Goal: Transaction & Acquisition: Book appointment/travel/reservation

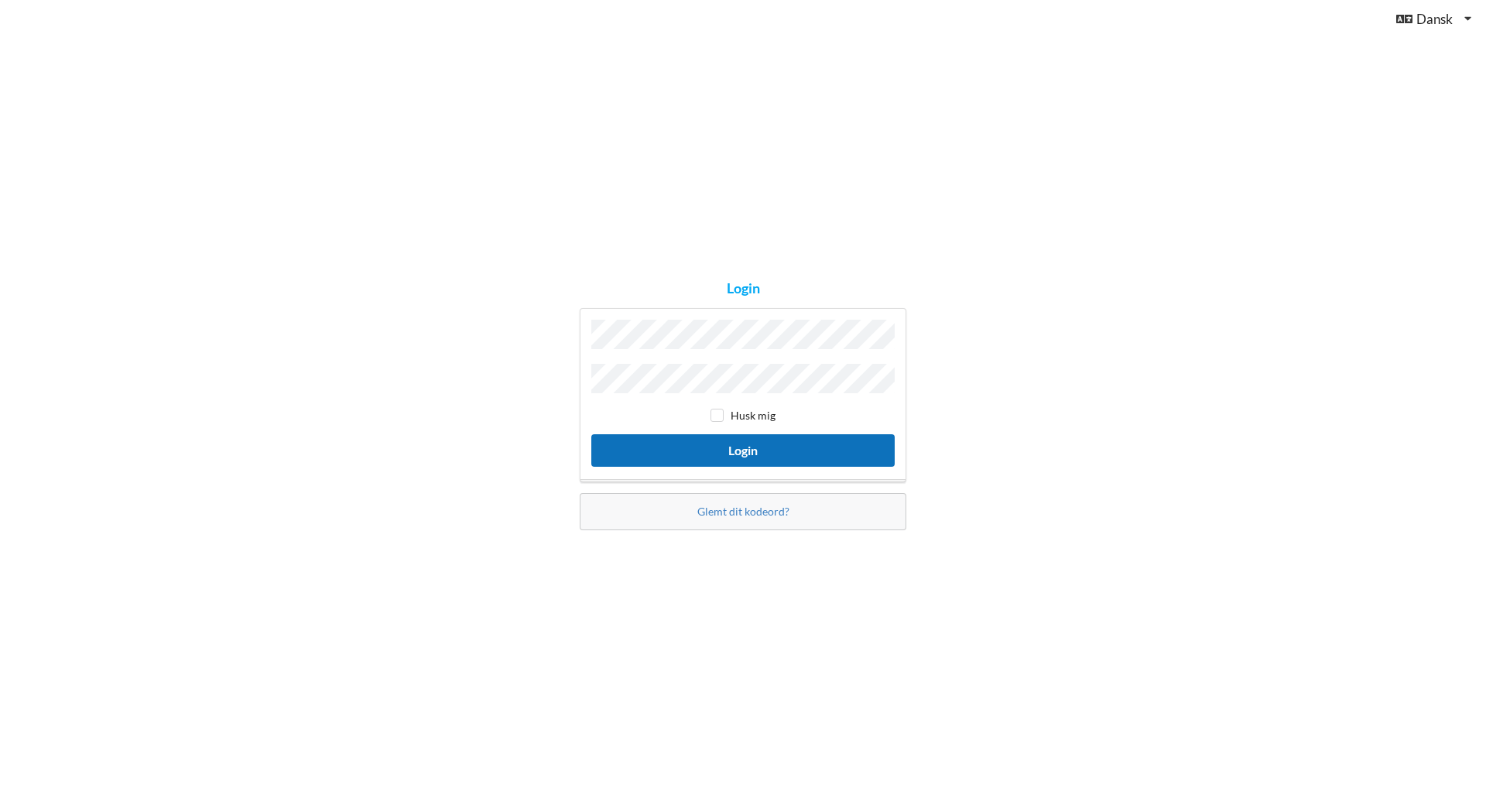
click at [736, 442] on button "Login" at bounding box center [743, 450] width 303 height 32
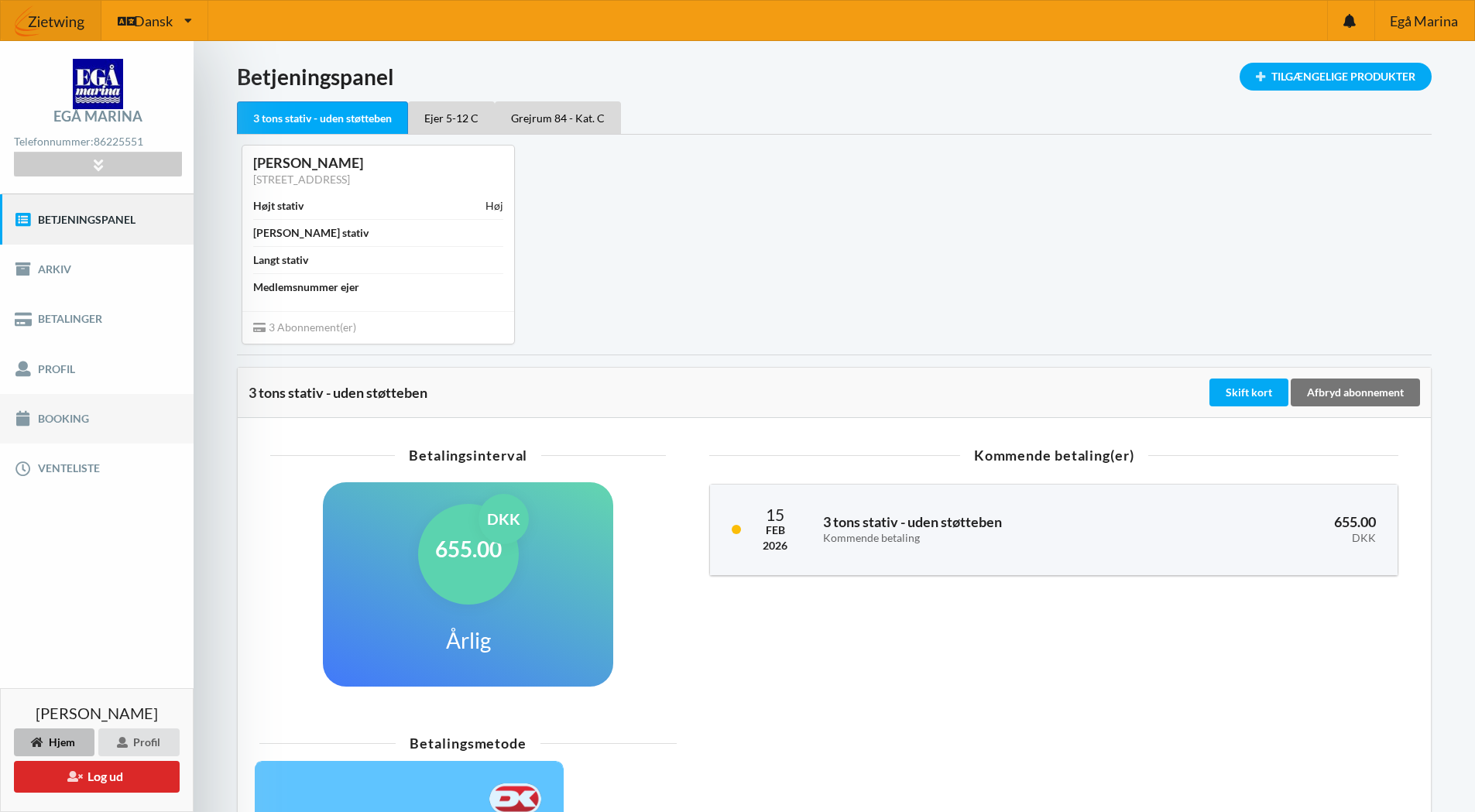
click at [59, 419] on link "Booking" at bounding box center [97, 419] width 193 height 50
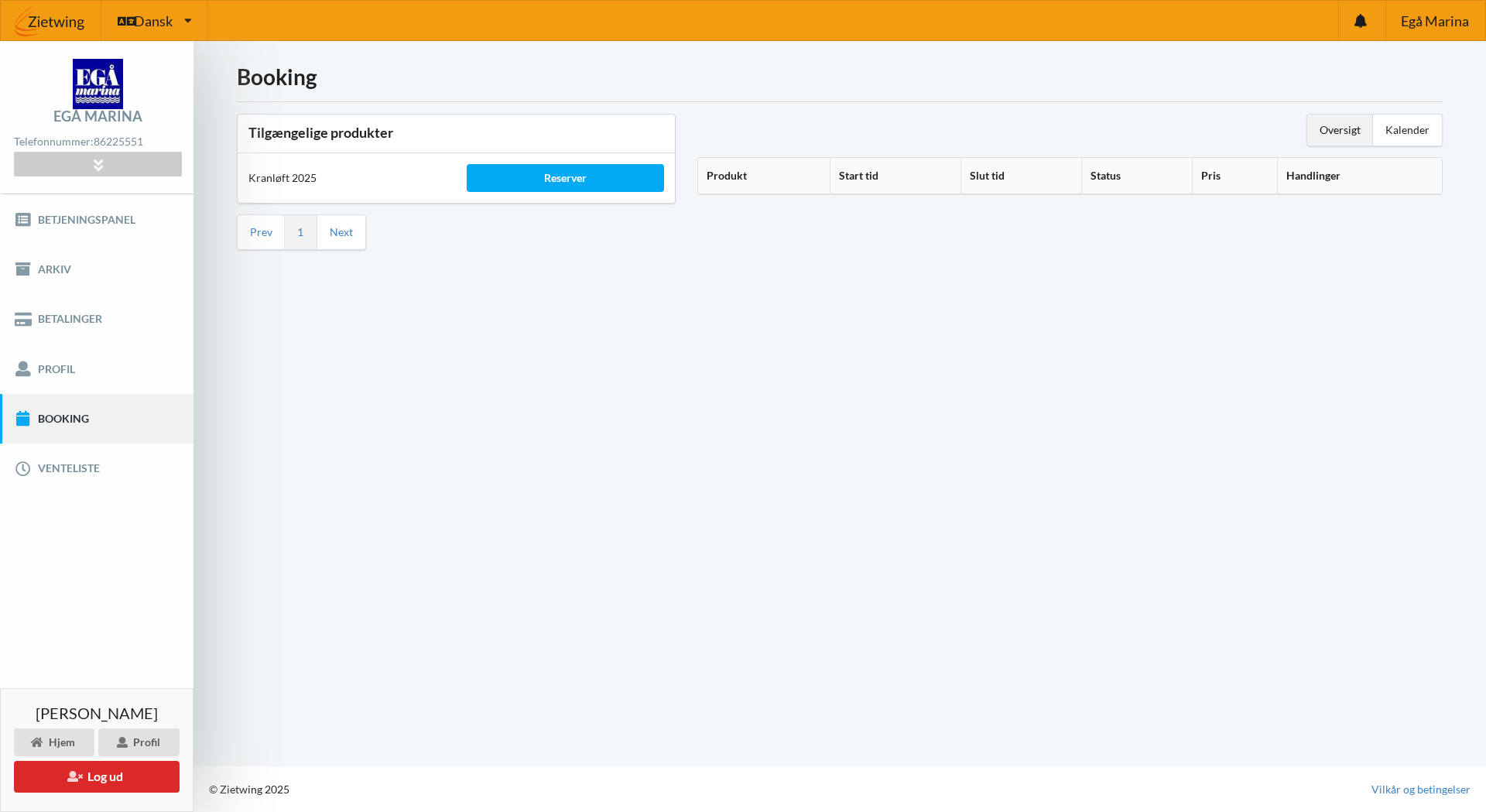
click at [275, 176] on div "Kranløft 2025" at bounding box center [347, 177] width 219 height 37
click at [341, 230] on link "Next" at bounding box center [341, 233] width 23 height 14
click at [1403, 130] on div "Kalender" at bounding box center [1407, 130] width 69 height 31
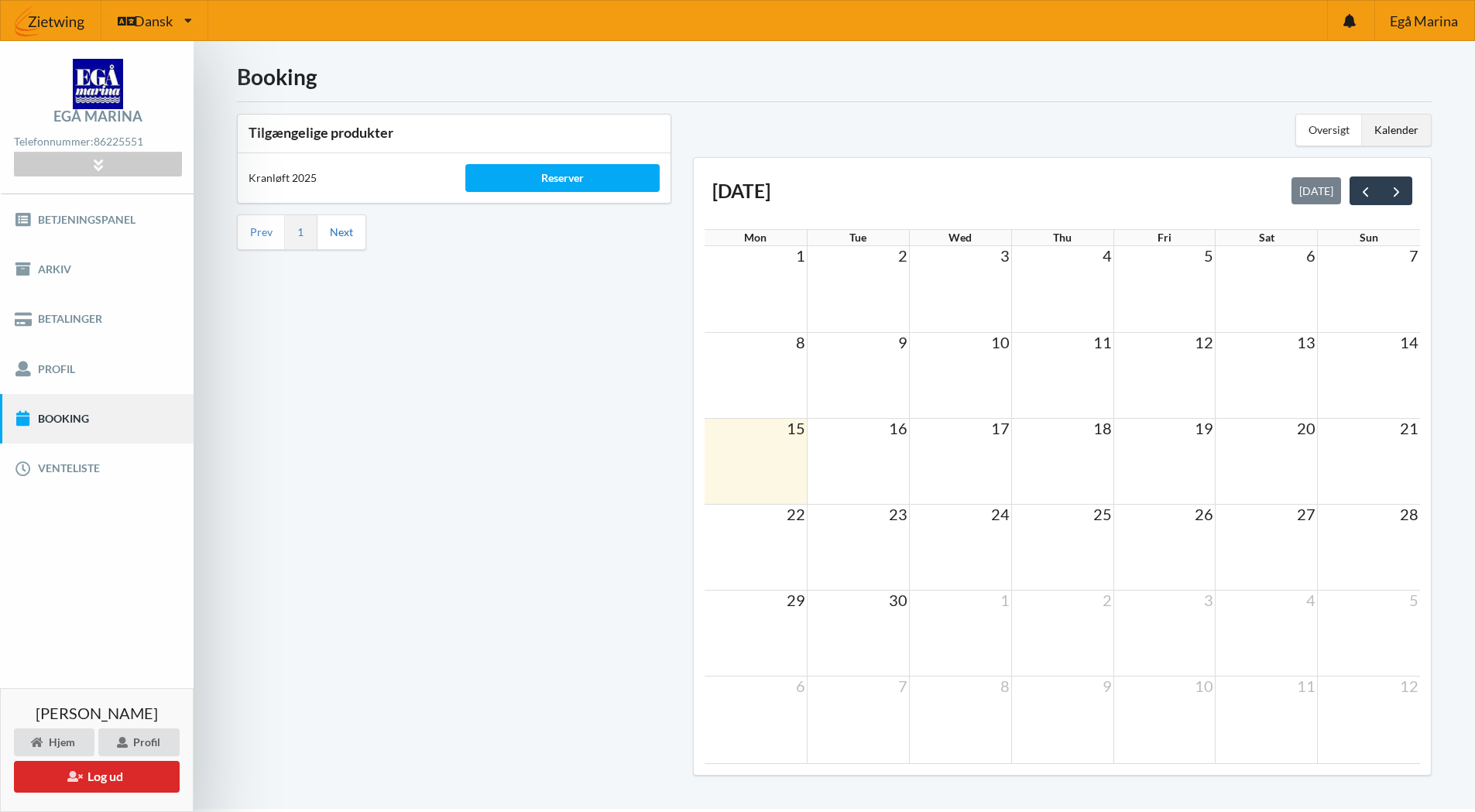
click at [340, 232] on link "Next" at bounding box center [341, 233] width 23 height 14
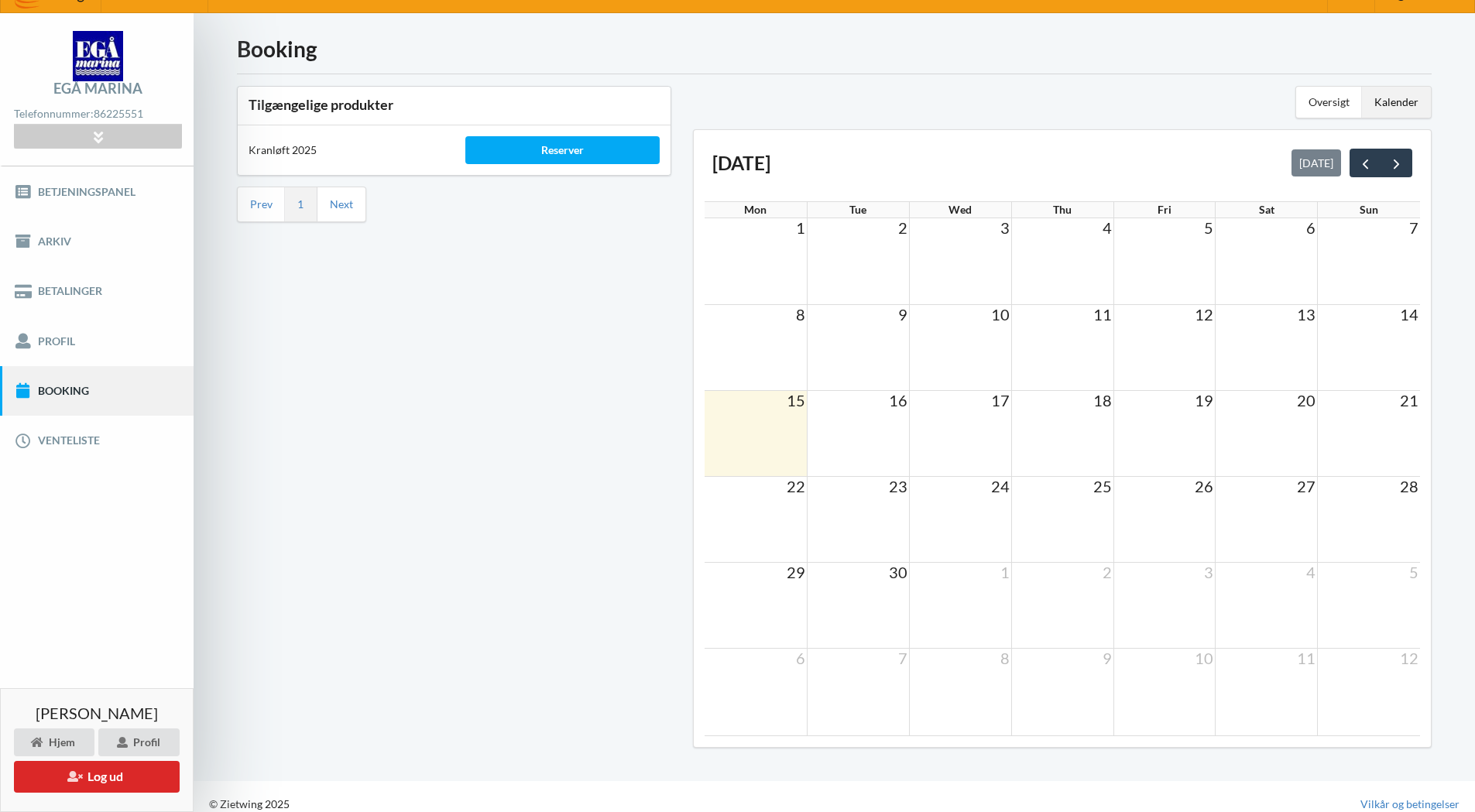
scroll to position [43, 0]
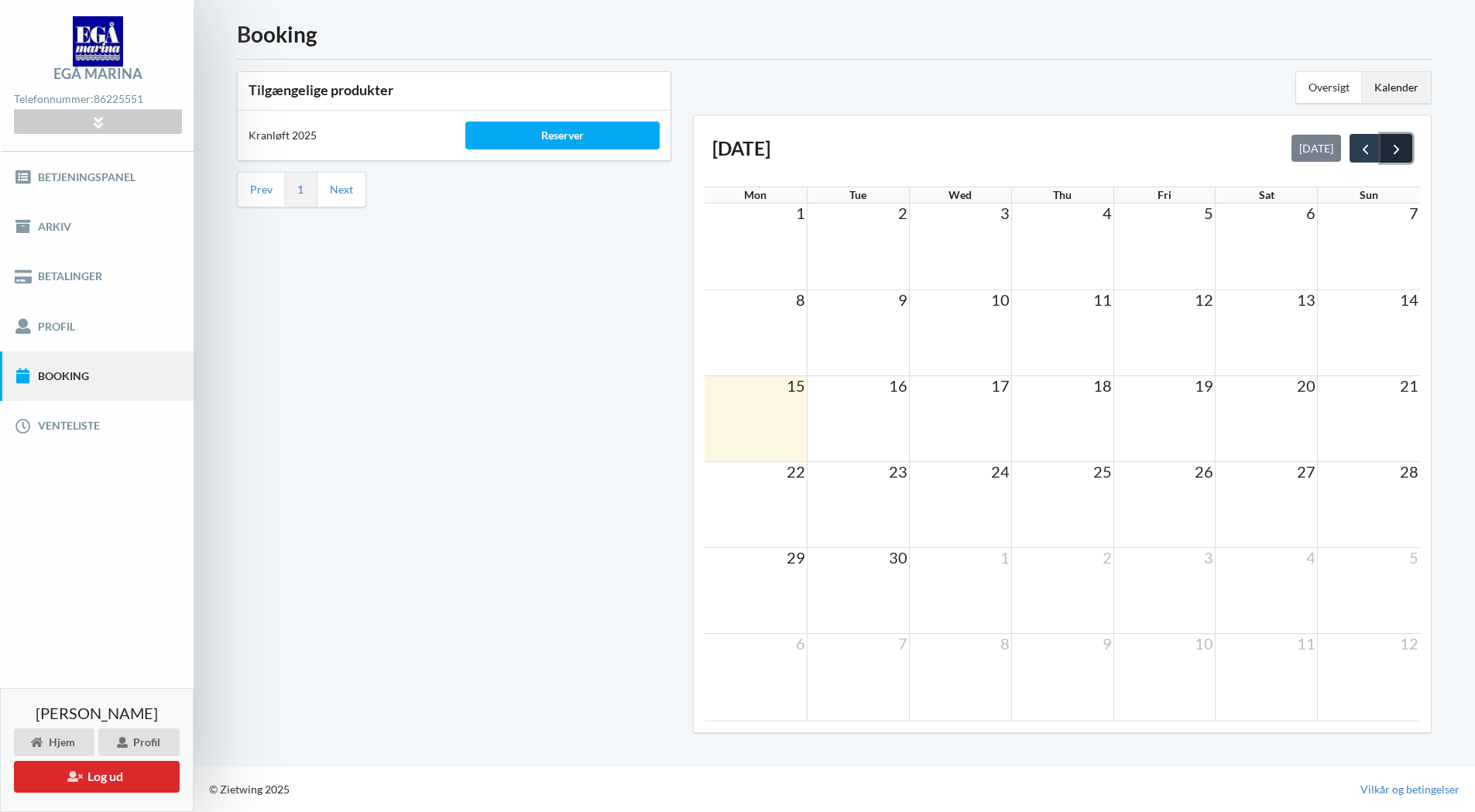
click at [1392, 148] on span "next" at bounding box center [1396, 149] width 17 height 17
click at [885, 325] on td at bounding box center [857, 332] width 102 height 86
click at [910, 300] on td "8" at bounding box center [960, 299] width 102 height 19
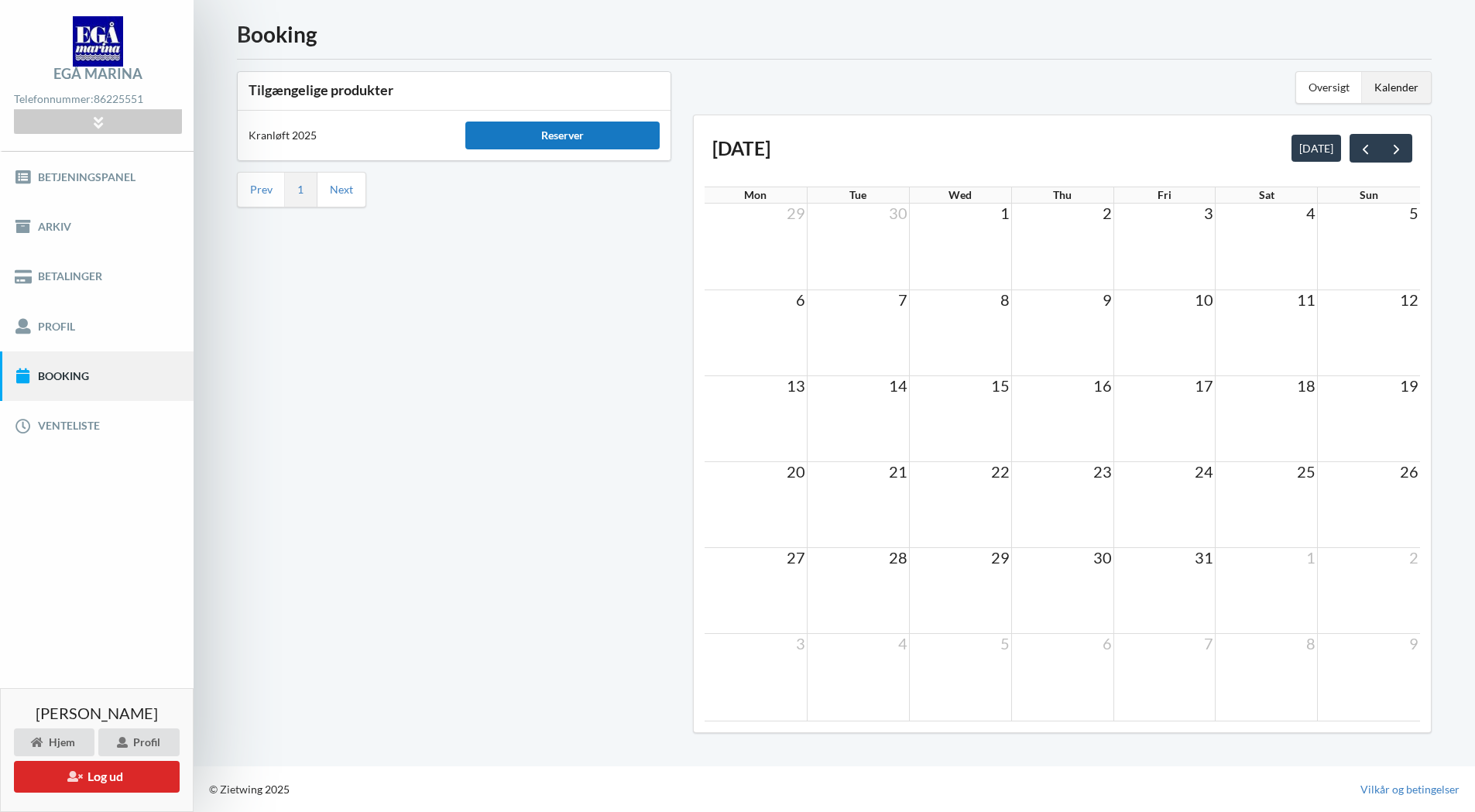
click at [554, 131] on div "Reserver" at bounding box center [563, 135] width 195 height 28
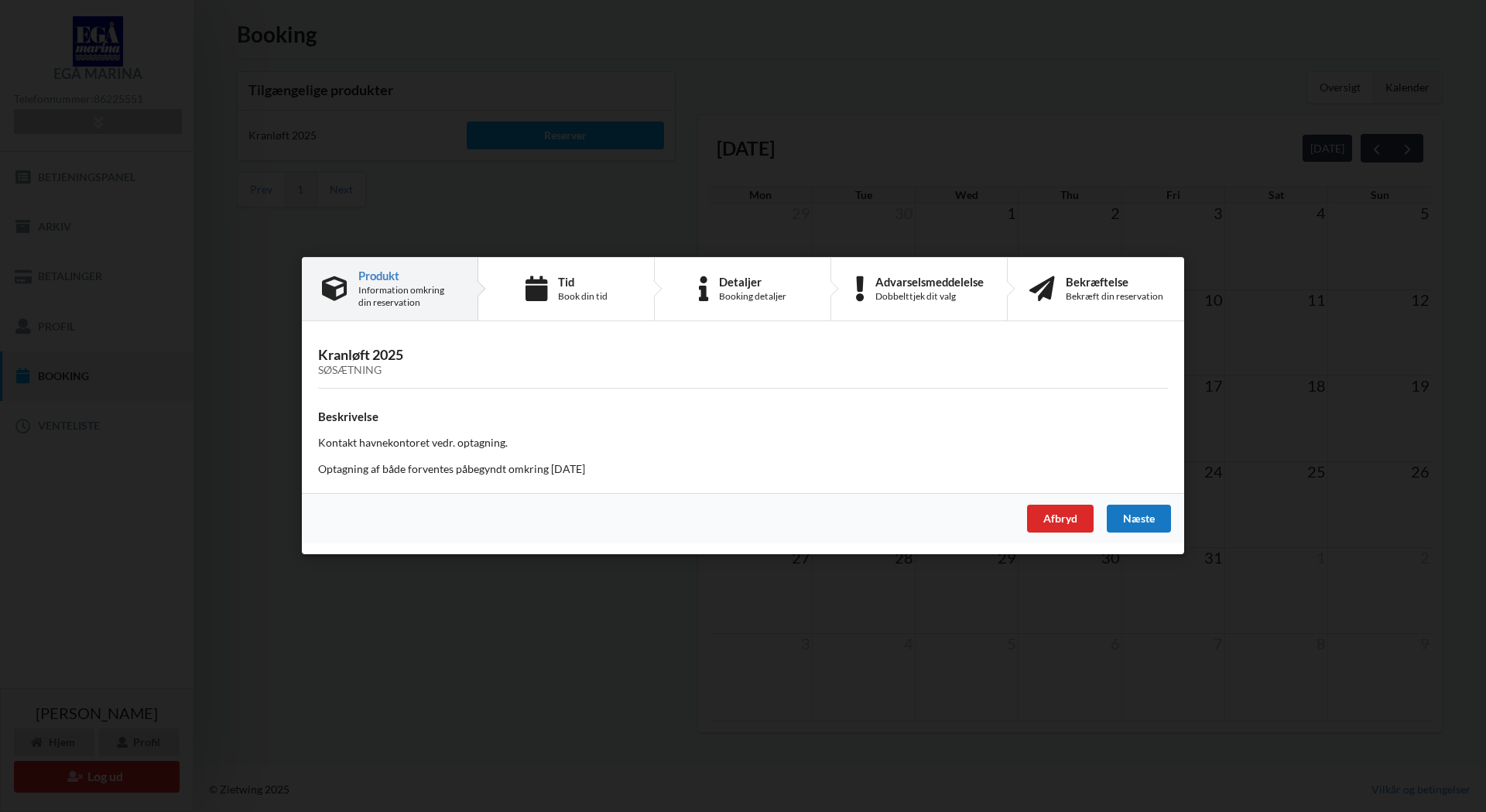
click at [1142, 510] on div "Næste" at bounding box center [1138, 518] width 64 height 28
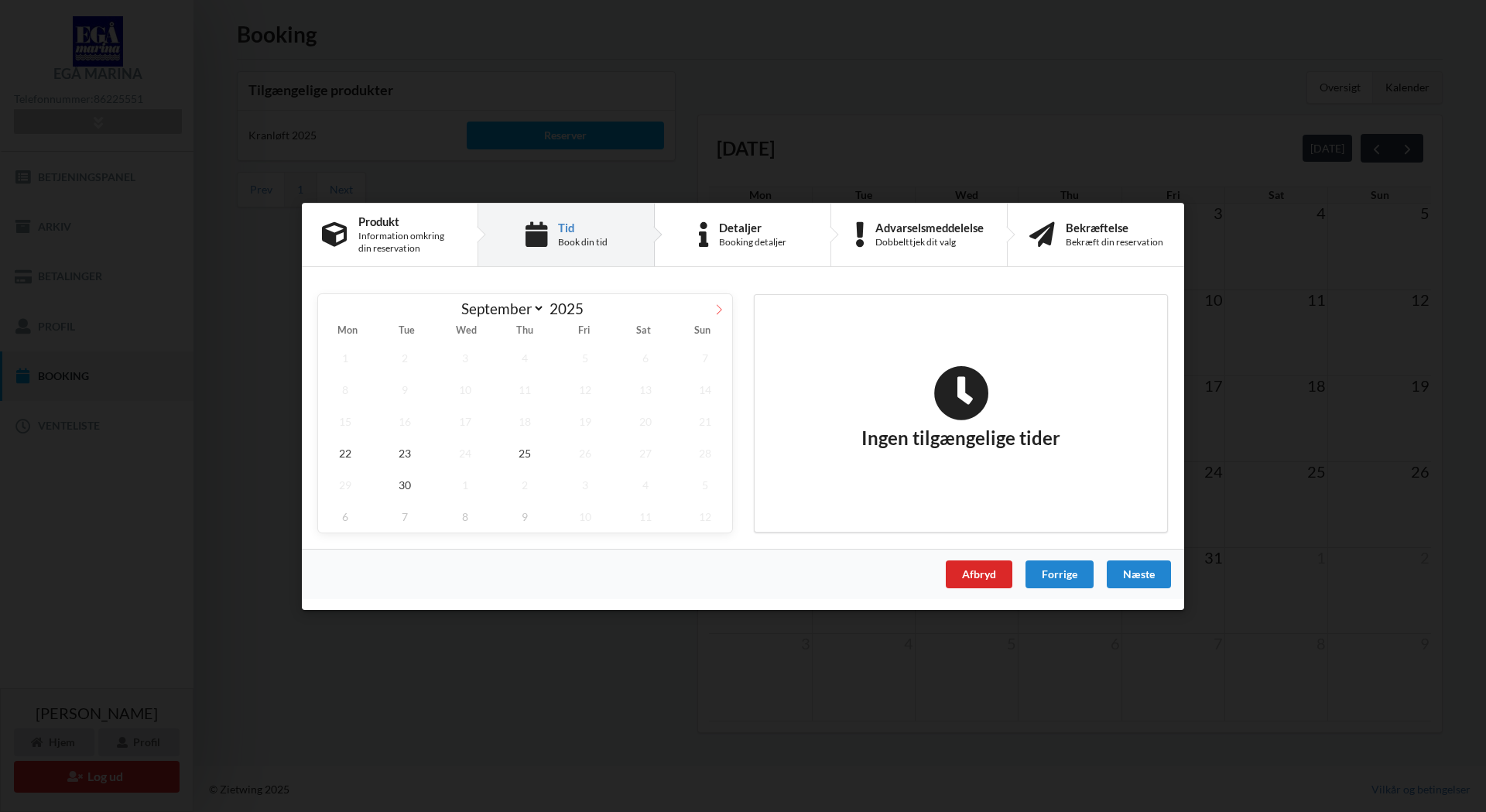
click at [720, 309] on icon at bounding box center [719, 309] width 11 height 11
select select "9"
click at [406, 390] on span "7" at bounding box center [405, 389] width 54 height 32
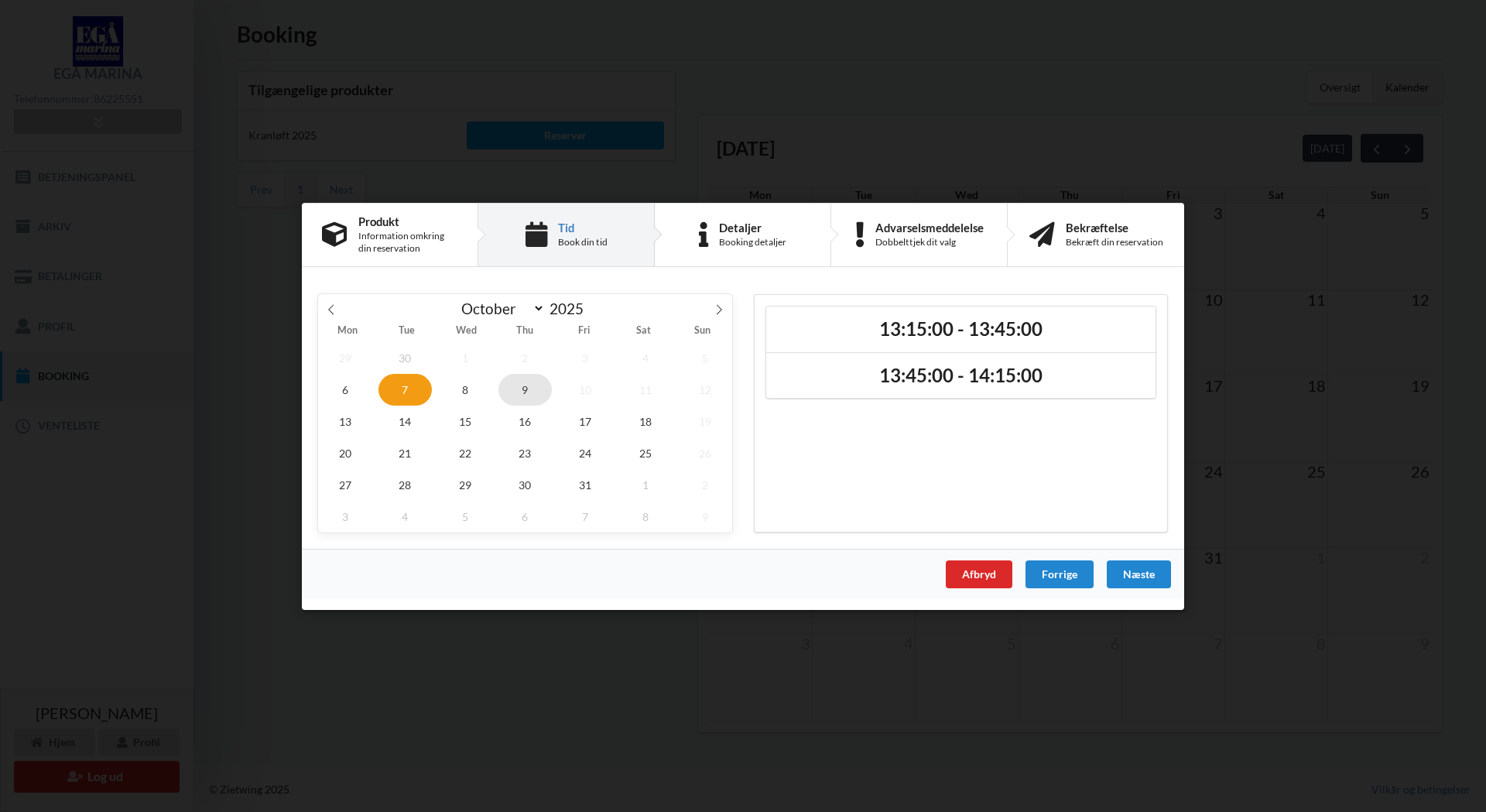
click at [524, 386] on span "9" at bounding box center [526, 389] width 54 height 32
click at [407, 391] on span "7" at bounding box center [405, 389] width 54 height 32
click at [346, 419] on span "13" at bounding box center [345, 420] width 54 height 32
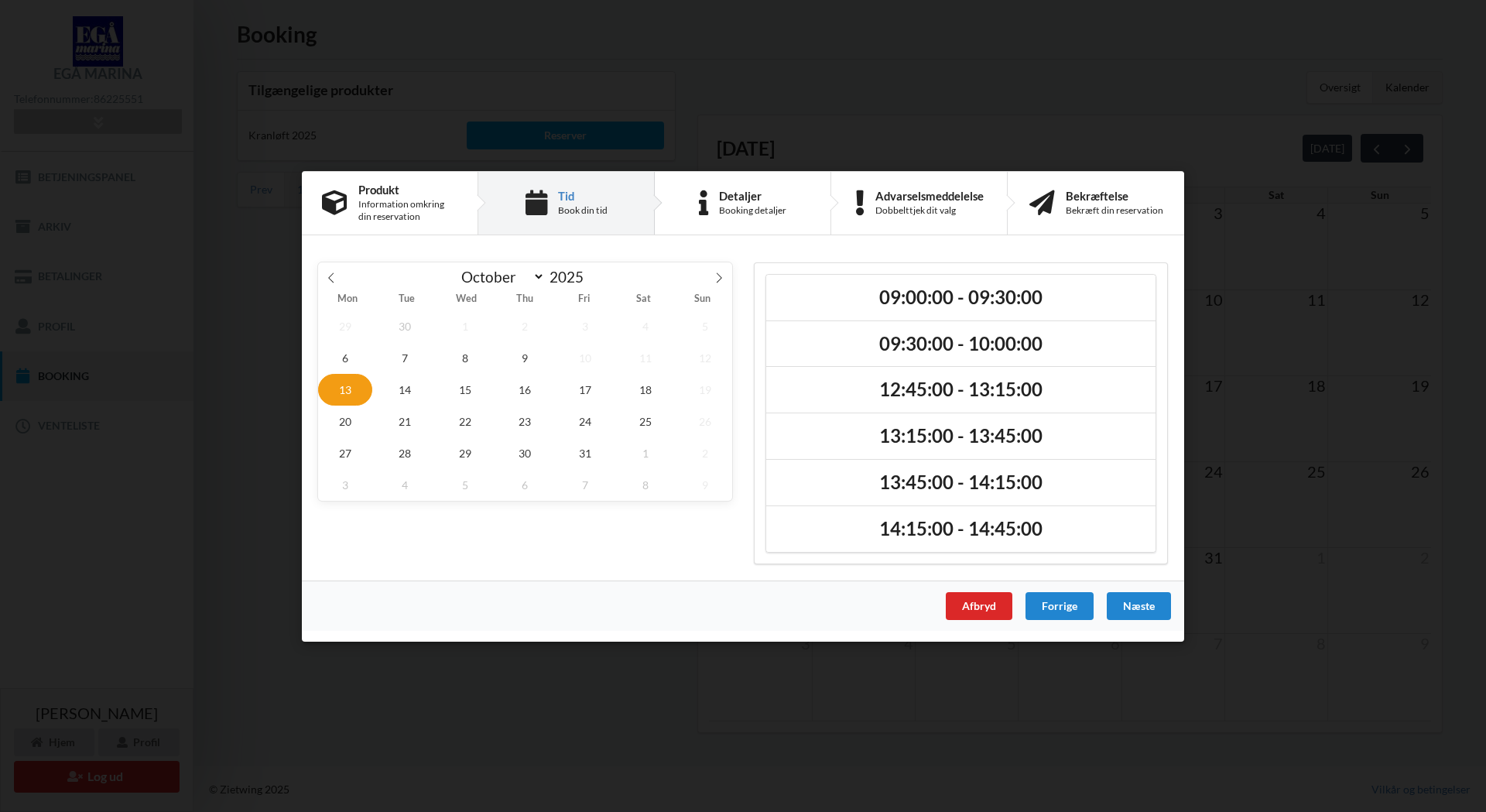
click at [347, 381] on span "13" at bounding box center [345, 389] width 54 height 32
click at [346, 386] on span "13" at bounding box center [345, 389] width 54 height 32
click at [521, 357] on span "9" at bounding box center [526, 357] width 54 height 32
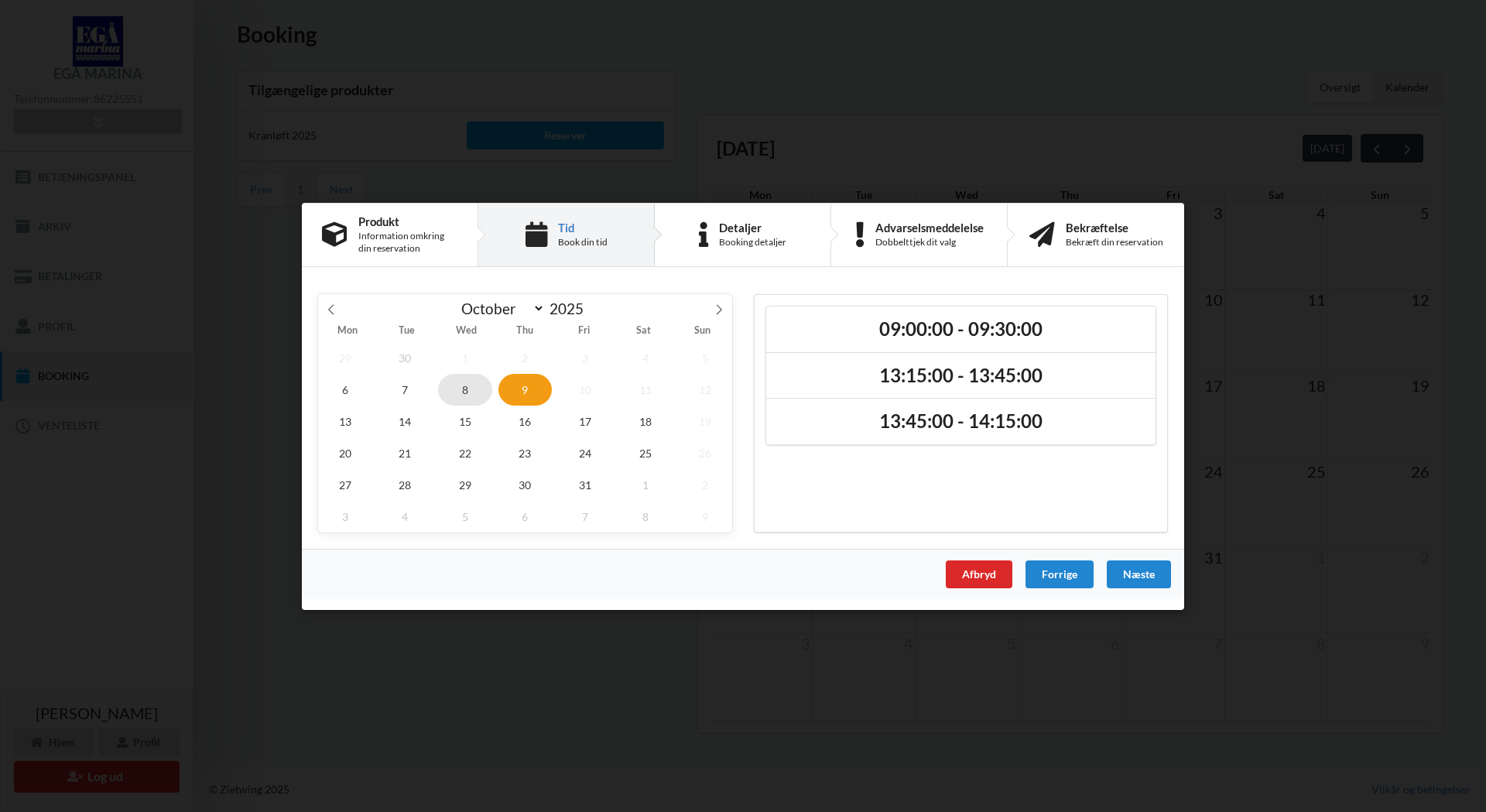
click at [464, 384] on span "8" at bounding box center [465, 389] width 54 height 32
click at [525, 387] on span "9" at bounding box center [526, 389] width 54 height 32
click at [462, 387] on span "8" at bounding box center [465, 389] width 54 height 32
click at [519, 388] on span "9" at bounding box center [526, 389] width 54 height 32
click at [348, 386] on span "6" at bounding box center [345, 389] width 54 height 32
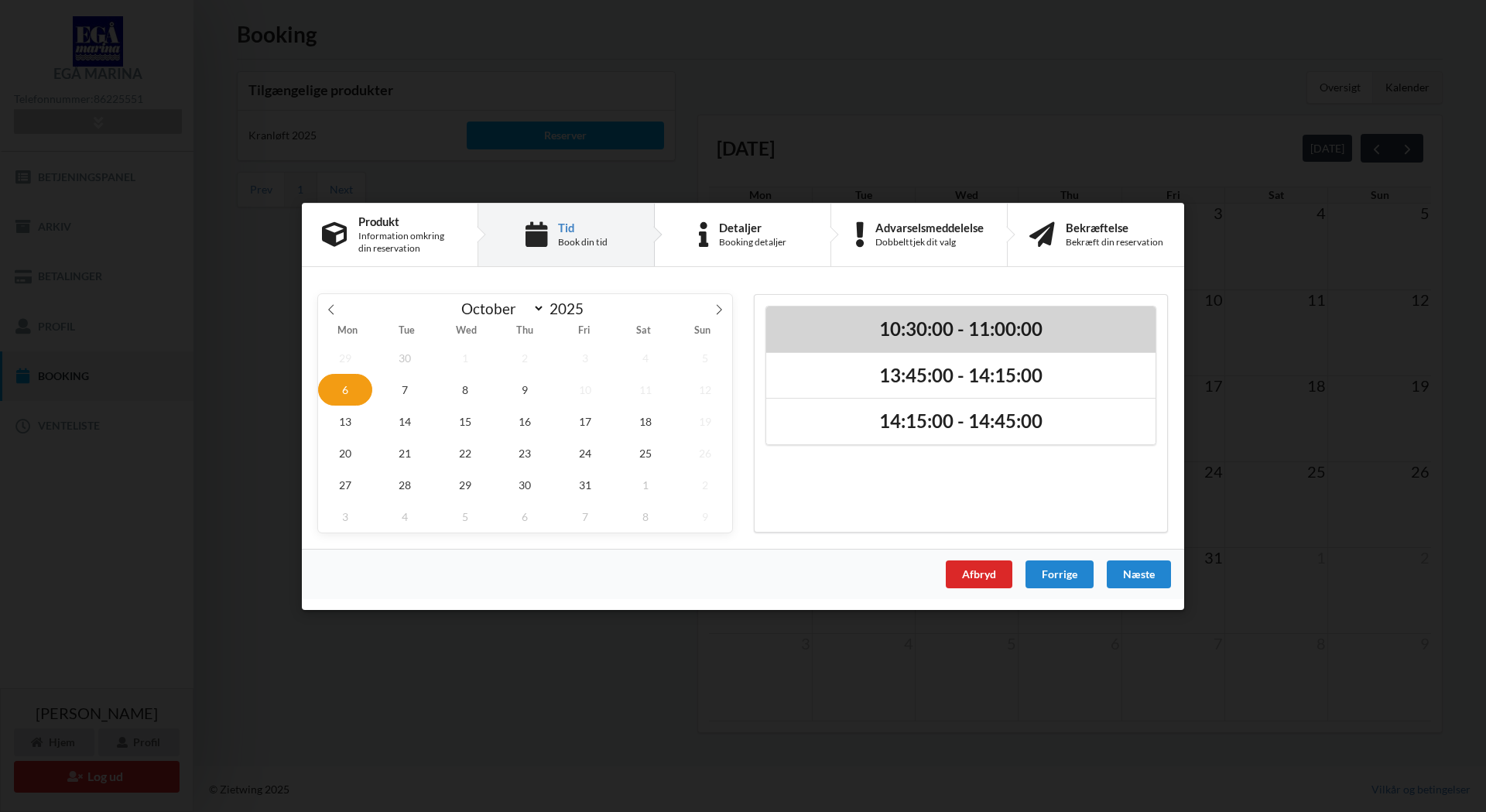
click at [928, 325] on h2 "10:30:00 - 11:00:00" at bounding box center [961, 328] width 367 height 24
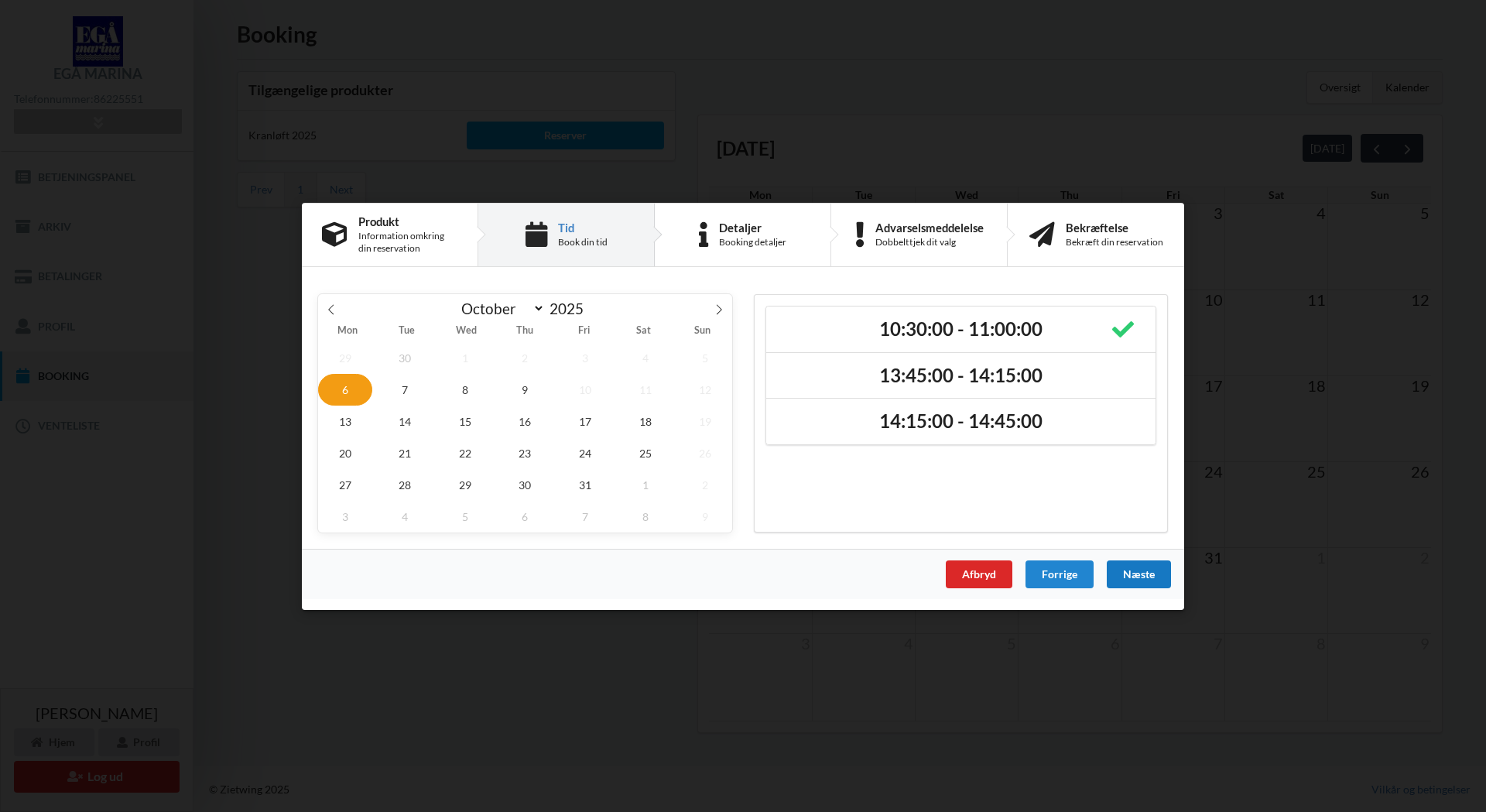
click at [1149, 573] on div "Næste" at bounding box center [1138, 573] width 64 height 28
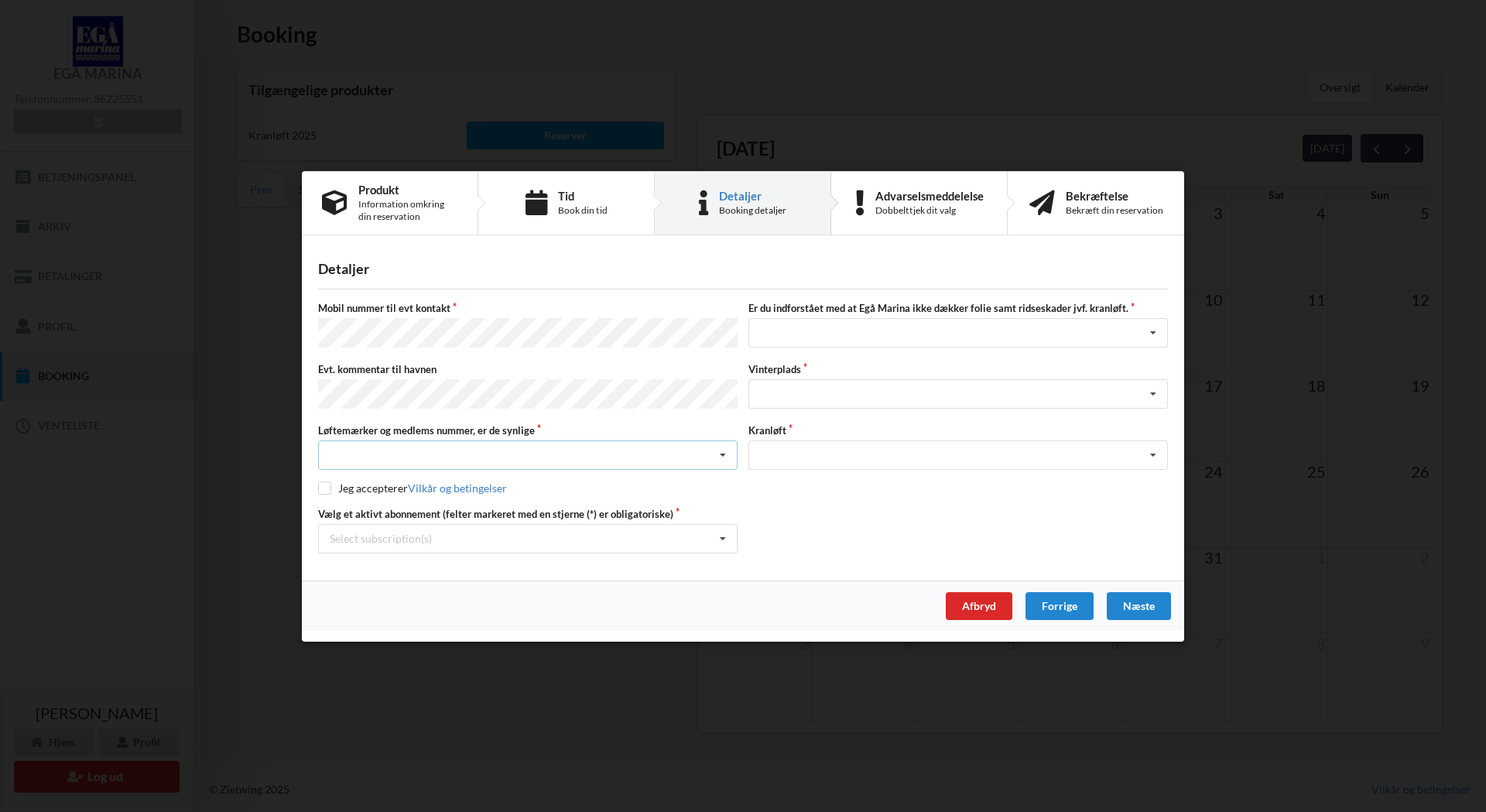
click at [411, 446] on div "Nej, jeg kontakter havnekontoret inden løftet Ja, mine mærker er synlige og int…" at bounding box center [528, 454] width 420 height 29
click at [412, 507] on div "Ja, mine mærker er synlige og intakte" at bounding box center [528, 512] width 418 height 28
click at [329, 483] on input "checkbox" at bounding box center [325, 488] width 13 height 13
checkbox input "true"
click at [727, 534] on icon at bounding box center [723, 538] width 23 height 28
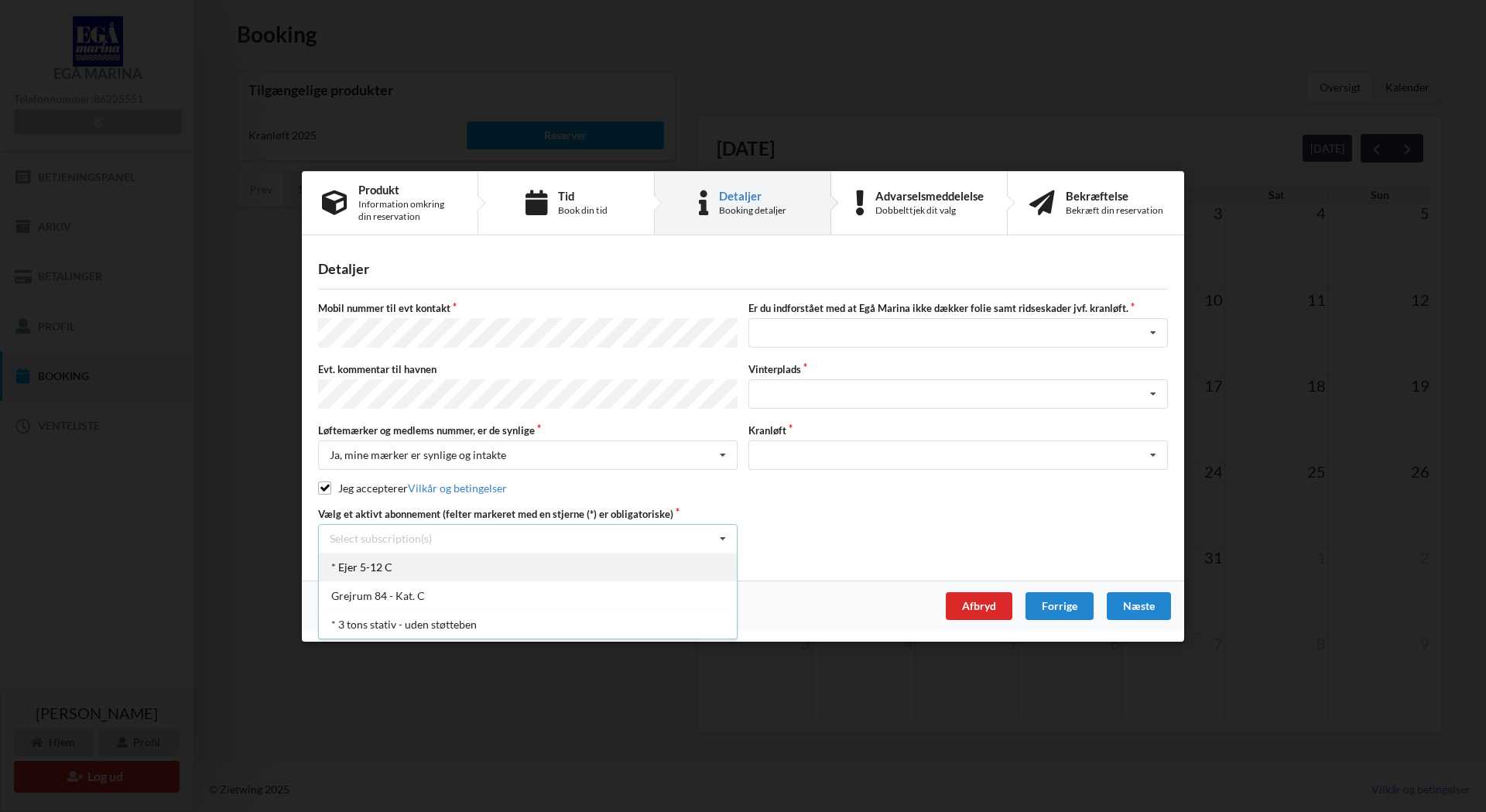
click at [374, 557] on div "* Ejer 5-12 C" at bounding box center [528, 566] width 418 height 28
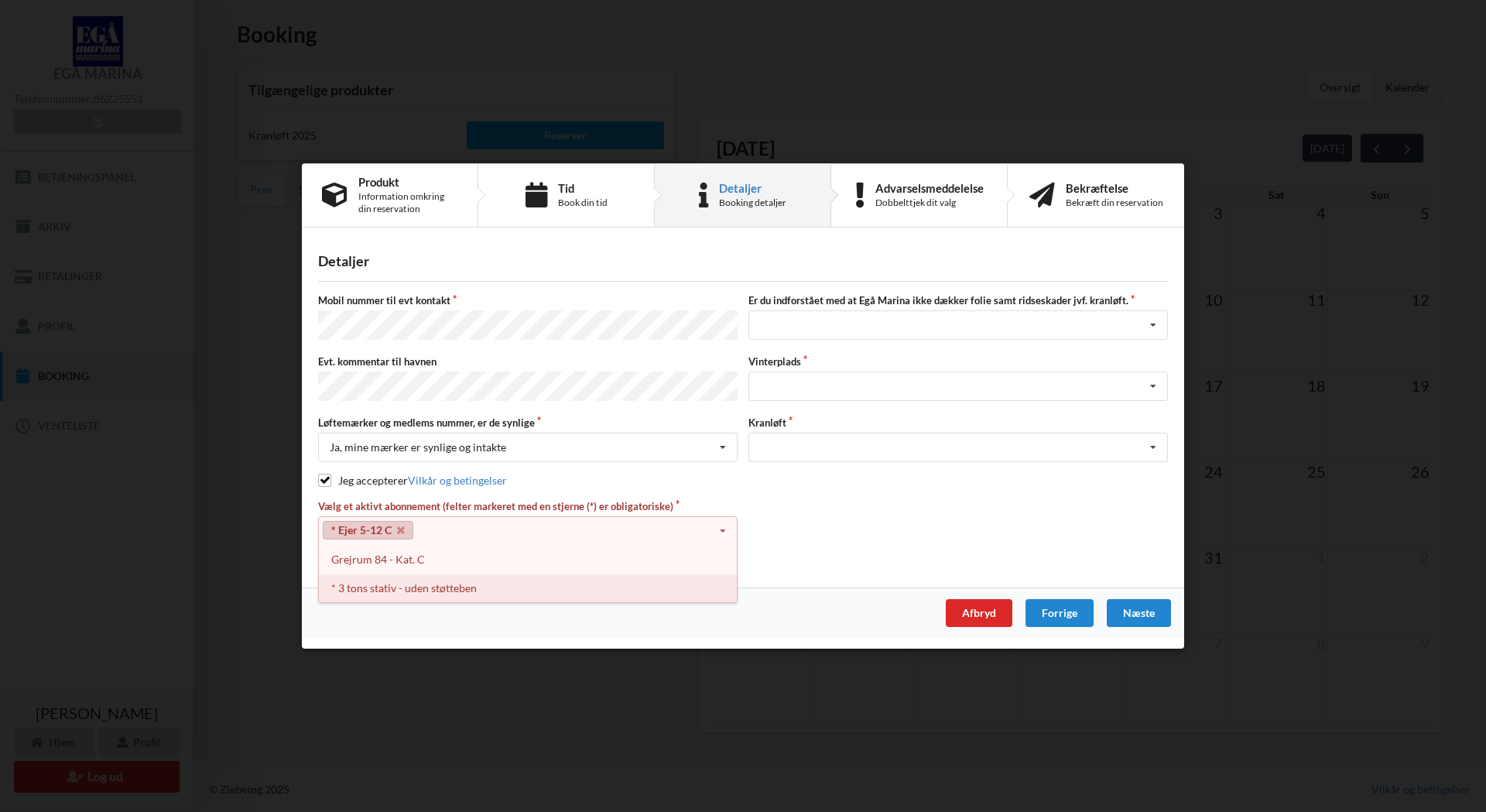
click at [378, 581] on div "* 3 tons stativ - uden støtteben" at bounding box center [528, 587] width 418 height 28
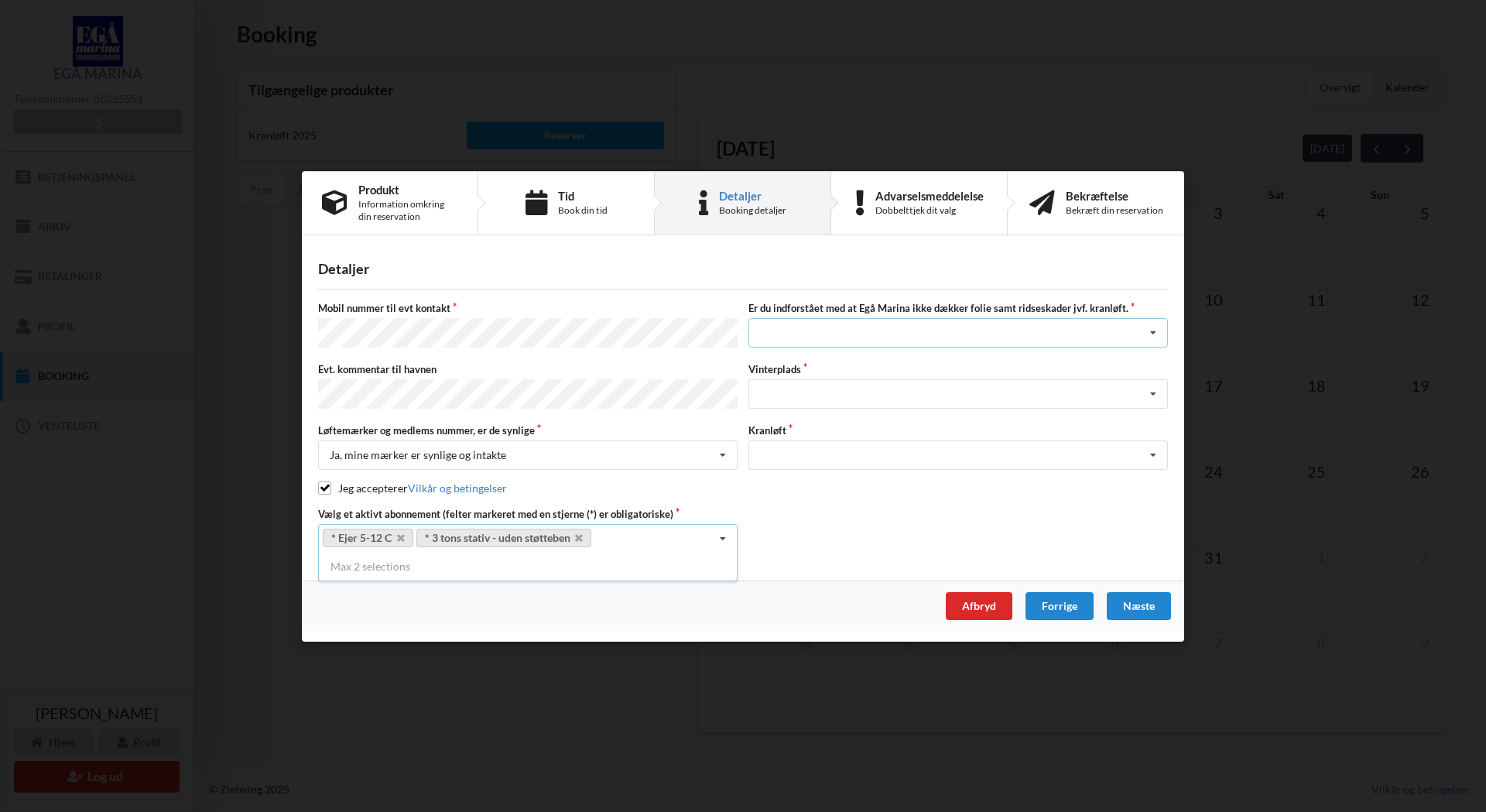
click at [874, 328] on div "Jeg har tæpper med og tager selv ansvaret for eventuelle folie samt ridseskader…" at bounding box center [958, 332] width 420 height 29
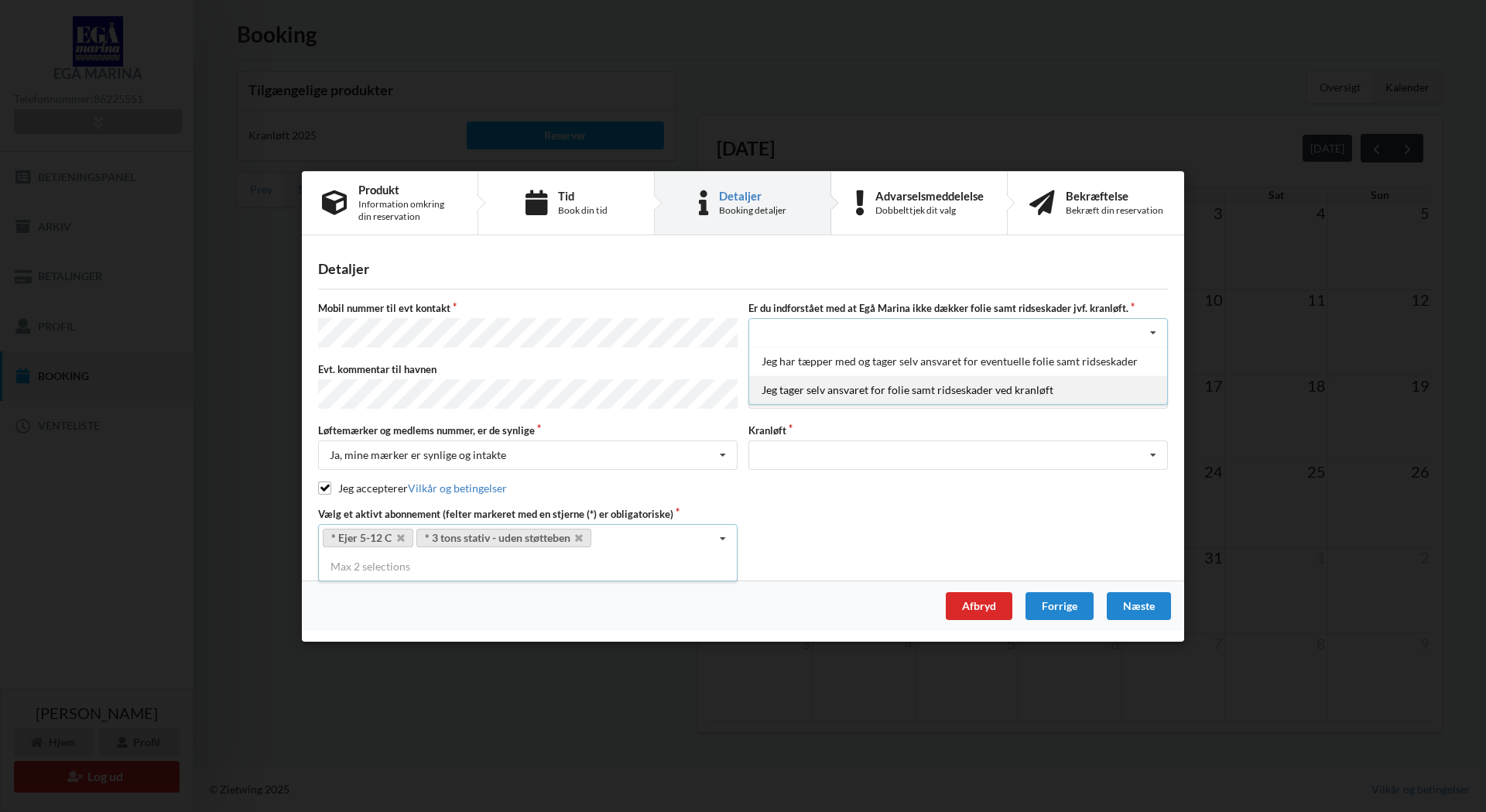
click at [868, 389] on div "Jeg tager selv ansvaret for folie samt ridseskader ved kranløft" at bounding box center [958, 389] width 418 height 28
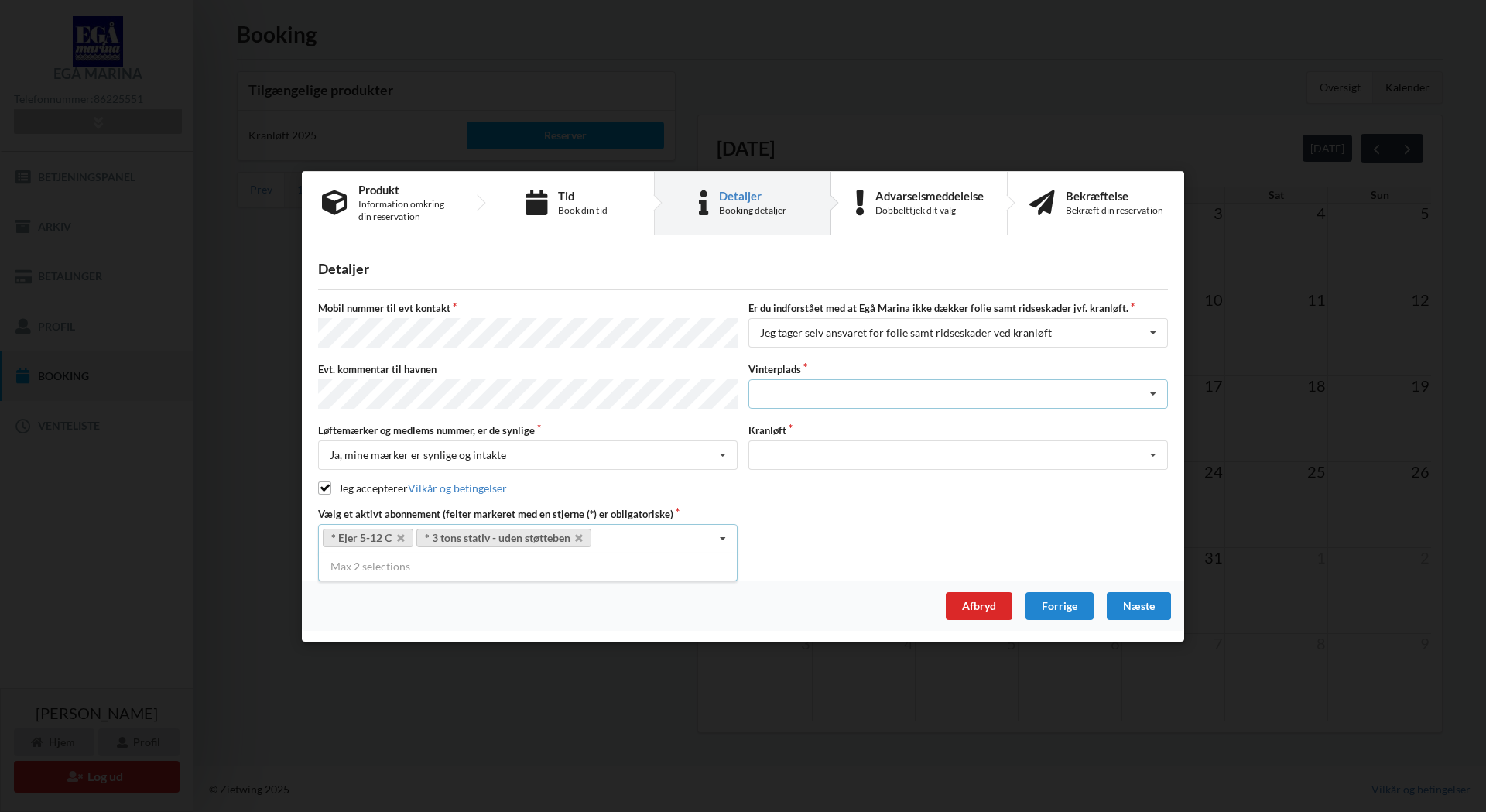
click at [906, 400] on div "Landplads nr. 1 Landplads nr. 2 Landplads nr.3 Landplads nr. 4 Landplads nr. 5 …" at bounding box center [958, 393] width 420 height 29
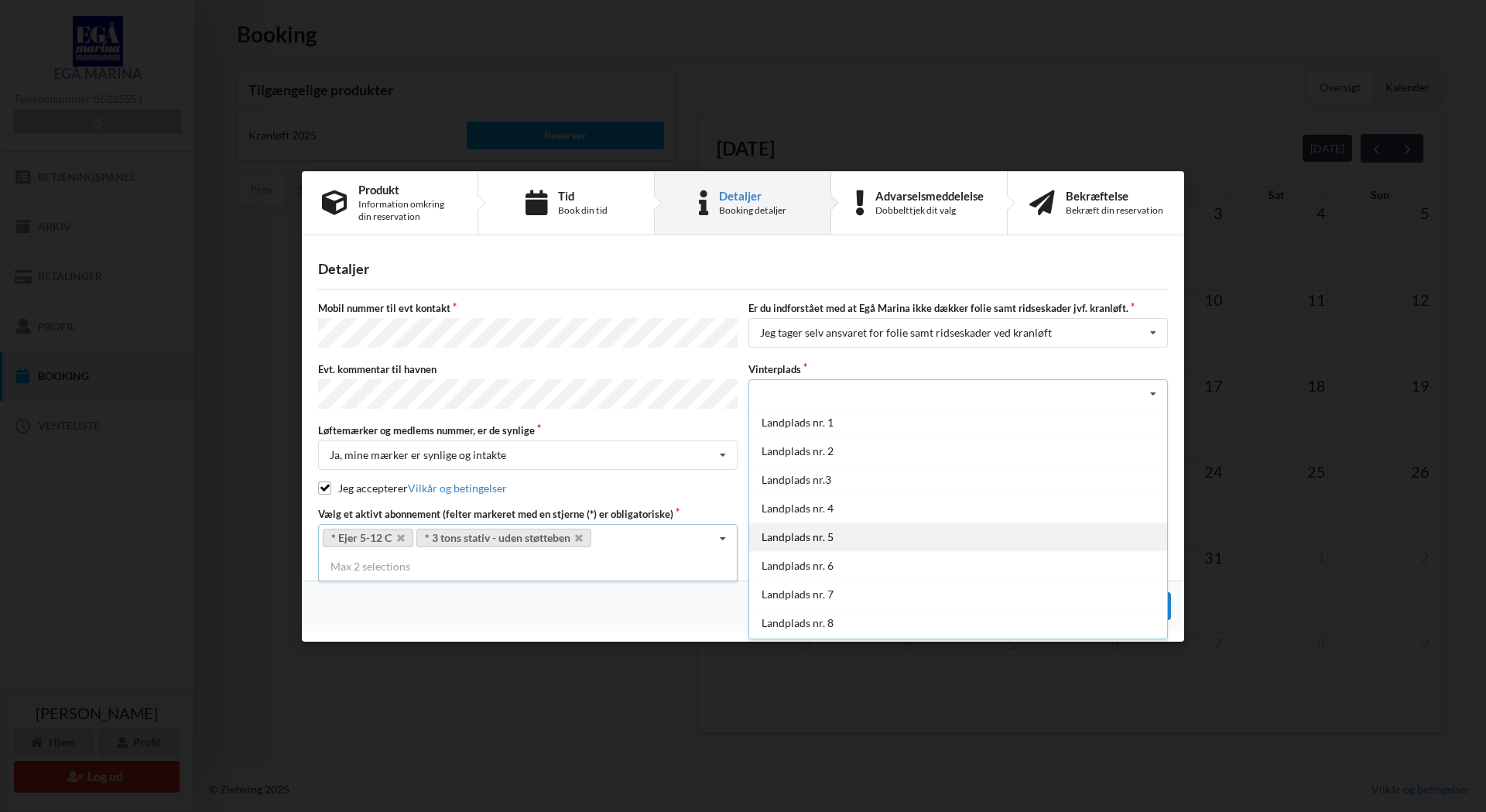
click at [792, 537] on div "Landplads nr. 5" at bounding box center [958, 537] width 418 height 28
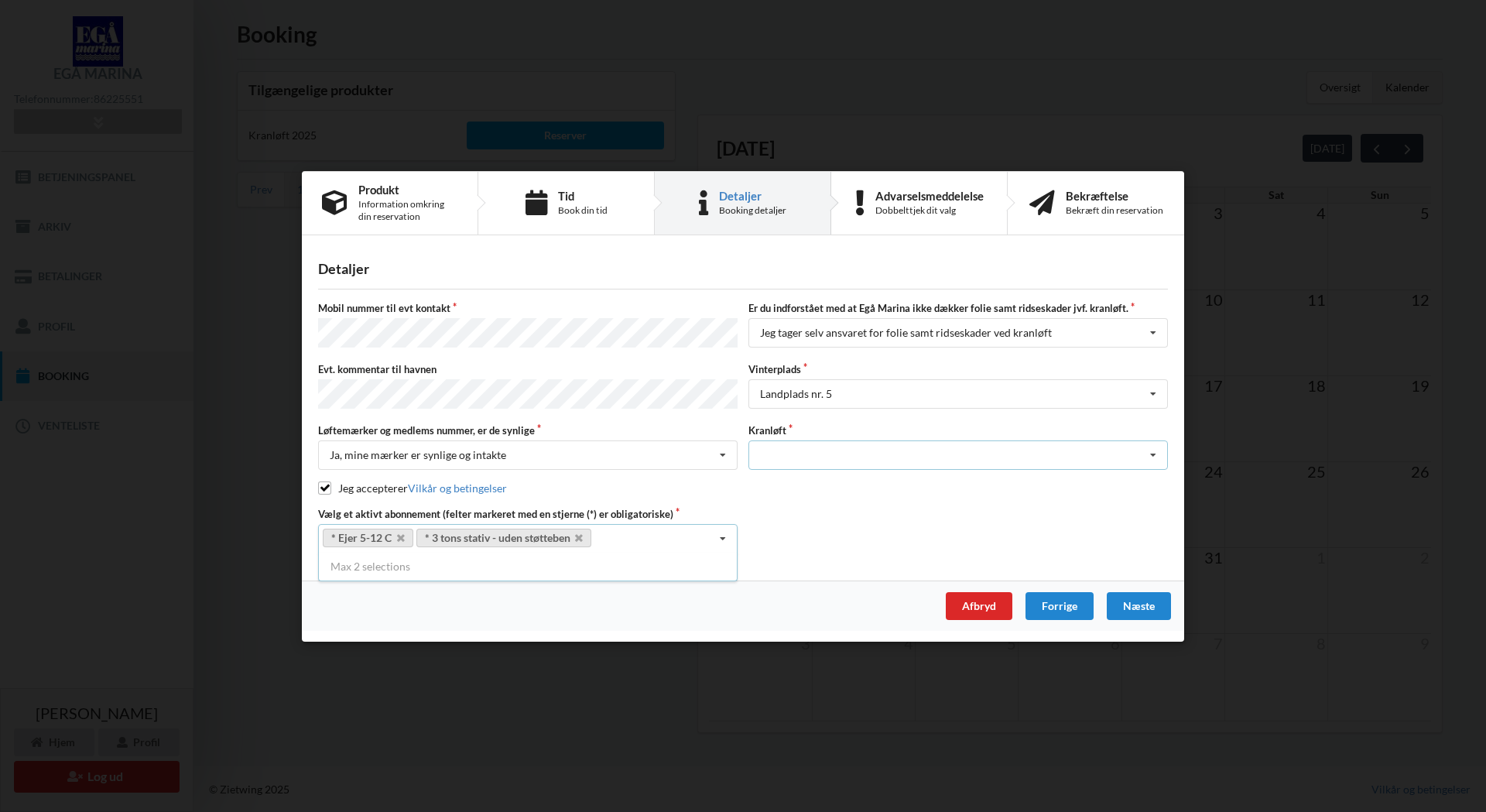
click at [1153, 449] on icon at bounding box center [1153, 455] width 23 height 28
click at [790, 480] on div "Optagning" at bounding box center [958, 484] width 418 height 28
click at [1157, 334] on icon at bounding box center [1153, 333] width 23 height 28
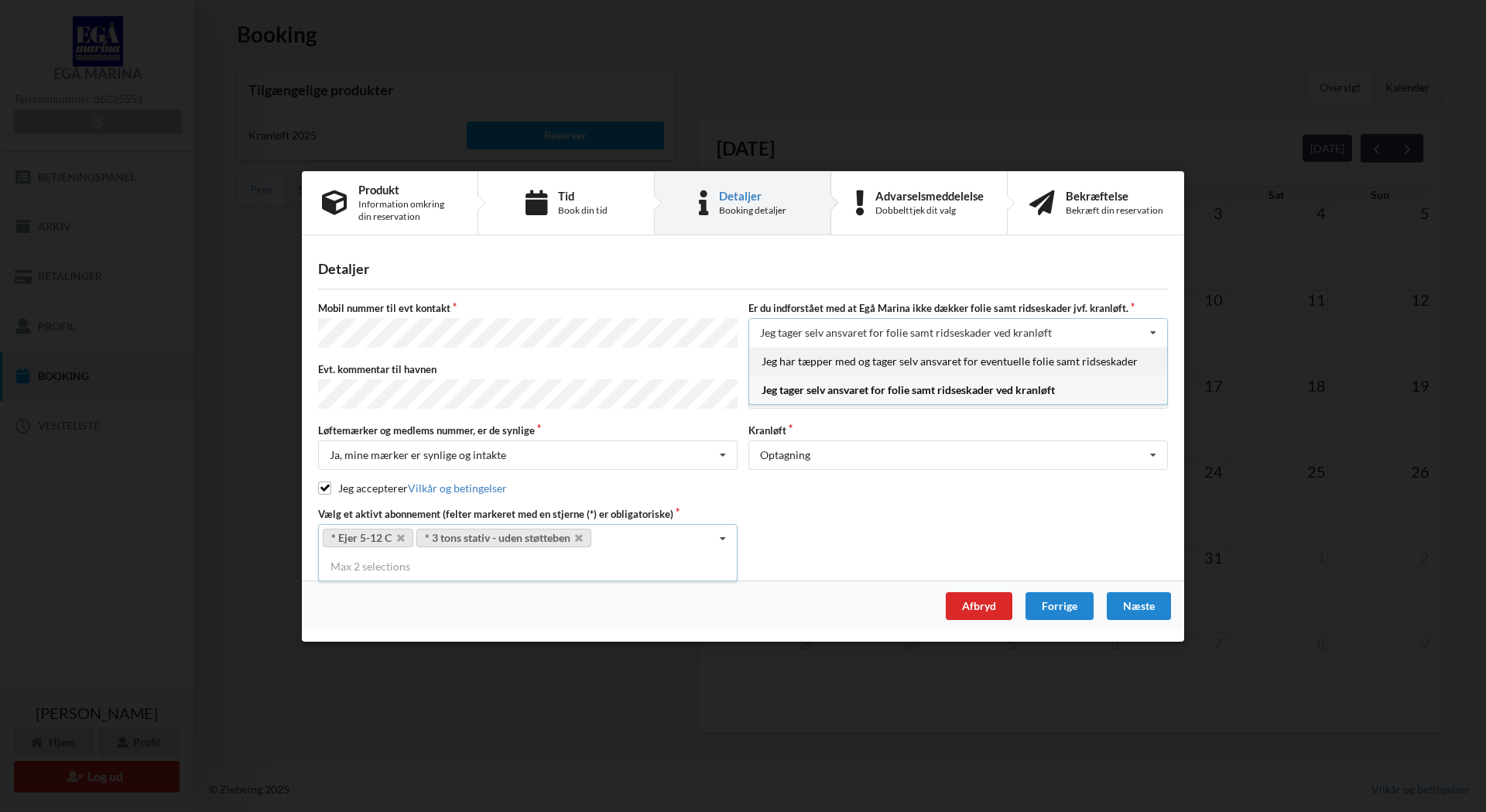
click at [897, 365] on div "Jeg har tæpper med og tager selv ansvaret for eventuelle folie samt ridseskader" at bounding box center [958, 361] width 418 height 28
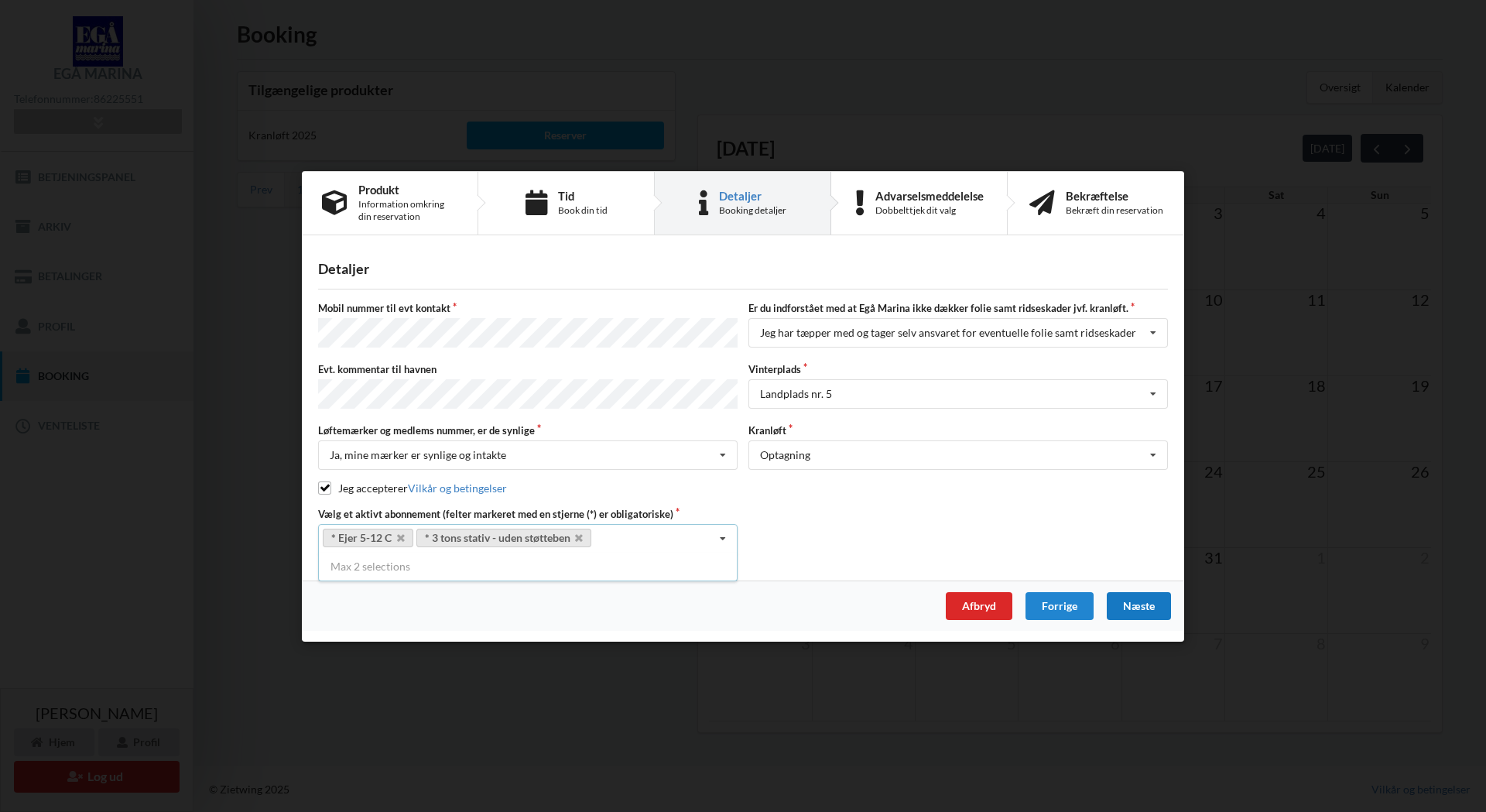
click at [1138, 601] on div "Næste" at bounding box center [1138, 605] width 64 height 28
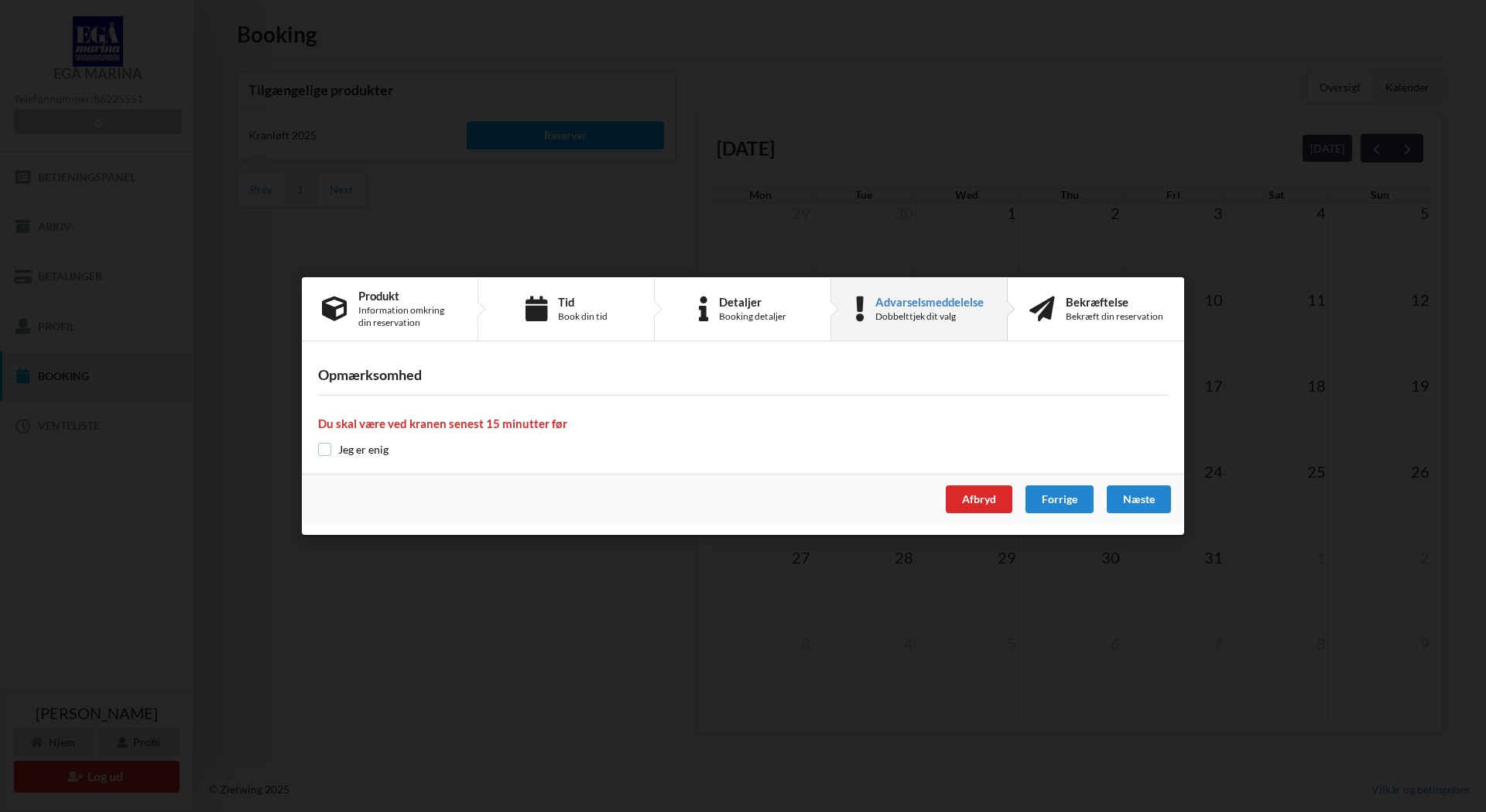
click at [327, 450] on input "checkbox" at bounding box center [325, 449] width 13 height 13
checkbox input "true"
click at [1148, 494] on div "Næste" at bounding box center [1138, 499] width 64 height 28
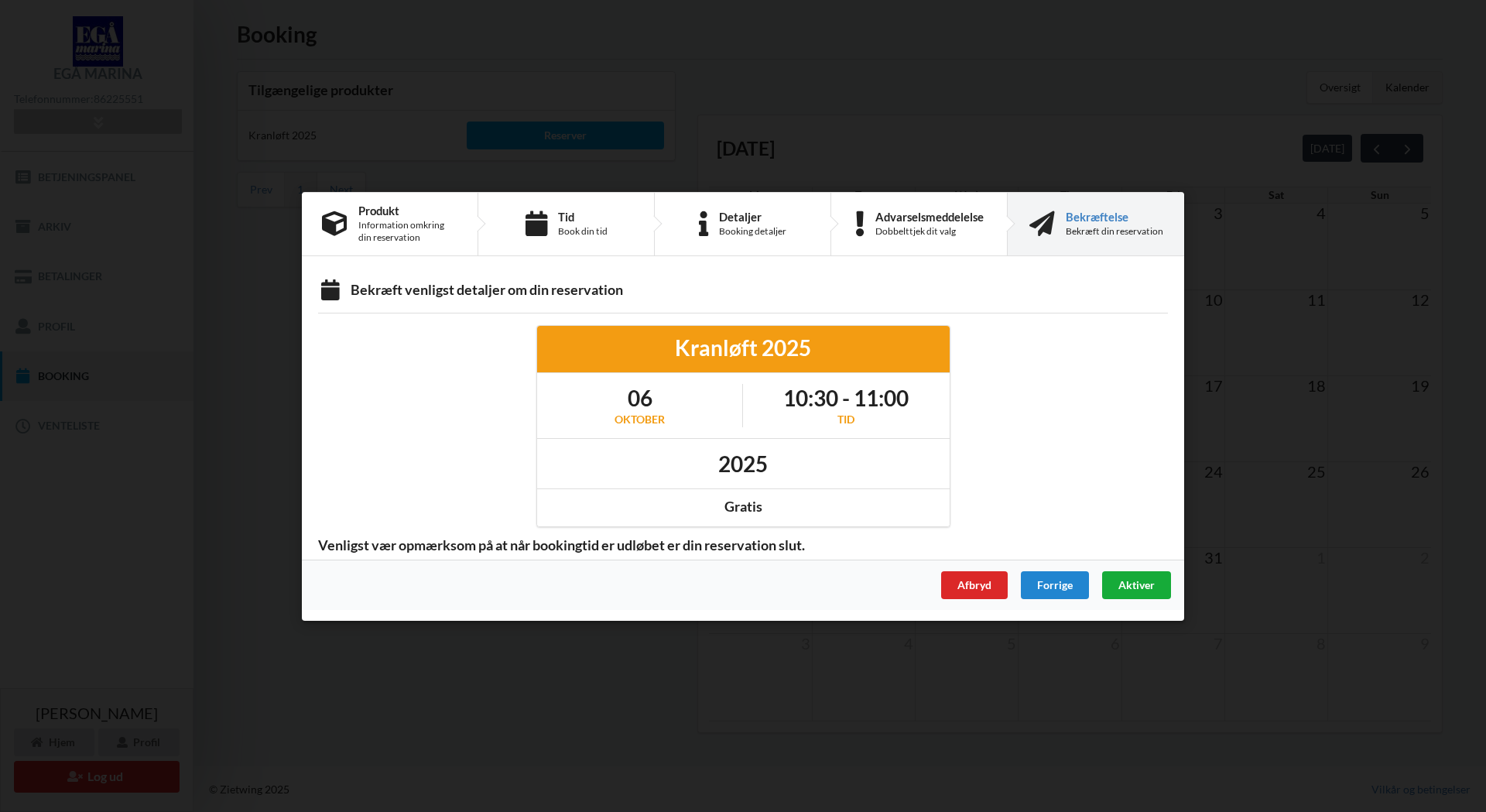
click at [1140, 580] on span "Aktiver" at bounding box center [1137, 583] width 36 height 13
